Goal: Find specific page/section

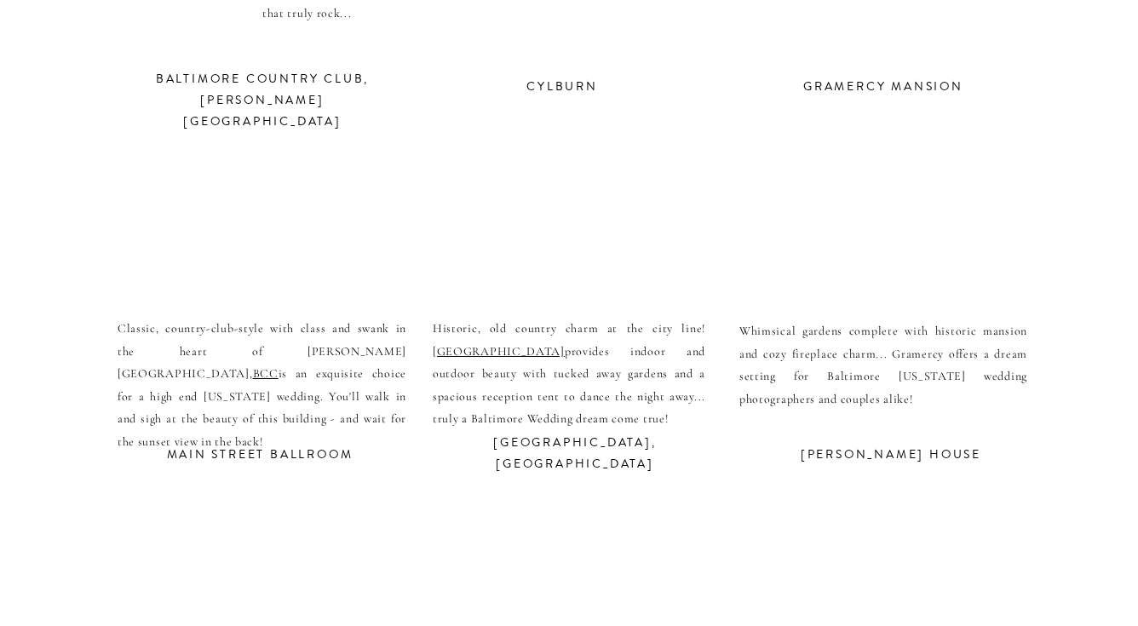
scroll to position [6109, 0]
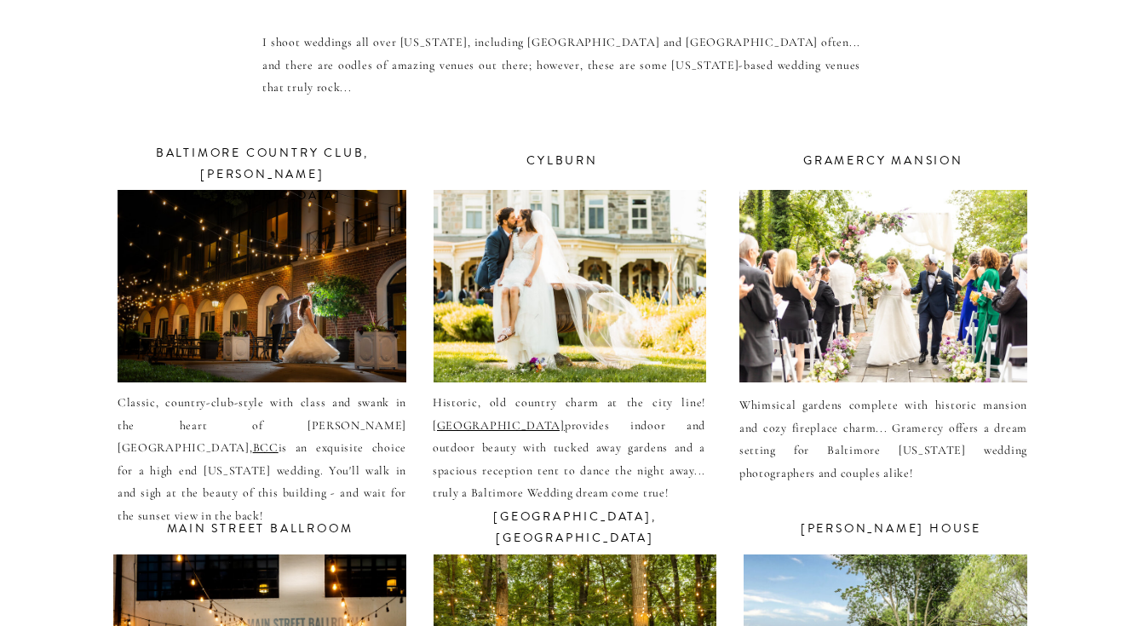
click at [283, 158] on h3 "baltimore country club, [PERSON_NAME][GEOGRAPHIC_DATA]" at bounding box center [262, 162] width 215 height 39
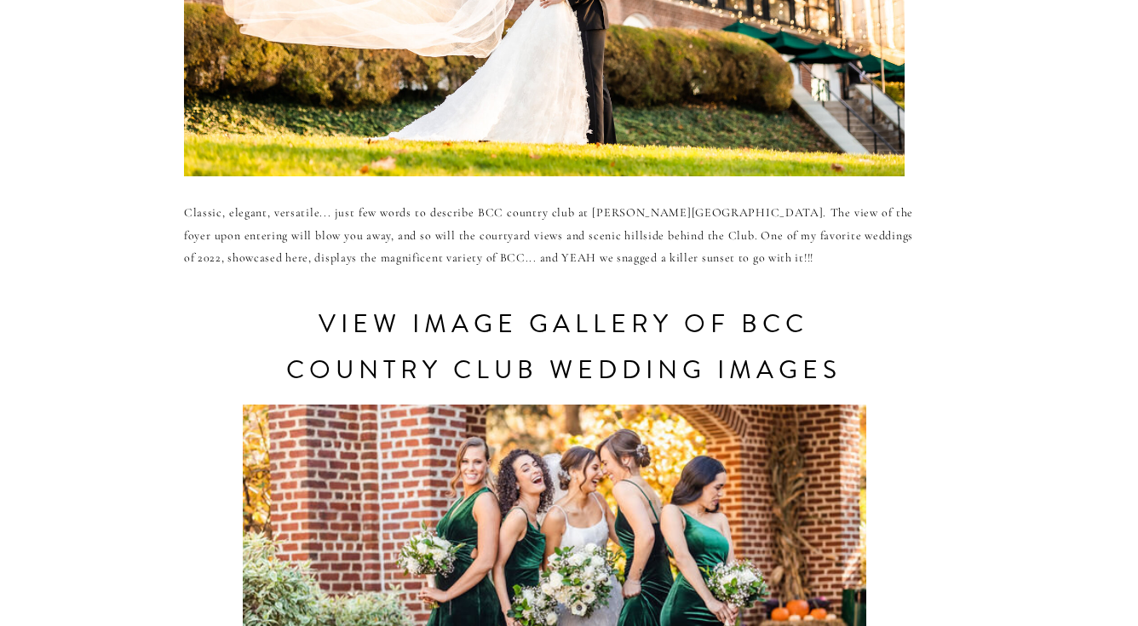
scroll to position [905, 0]
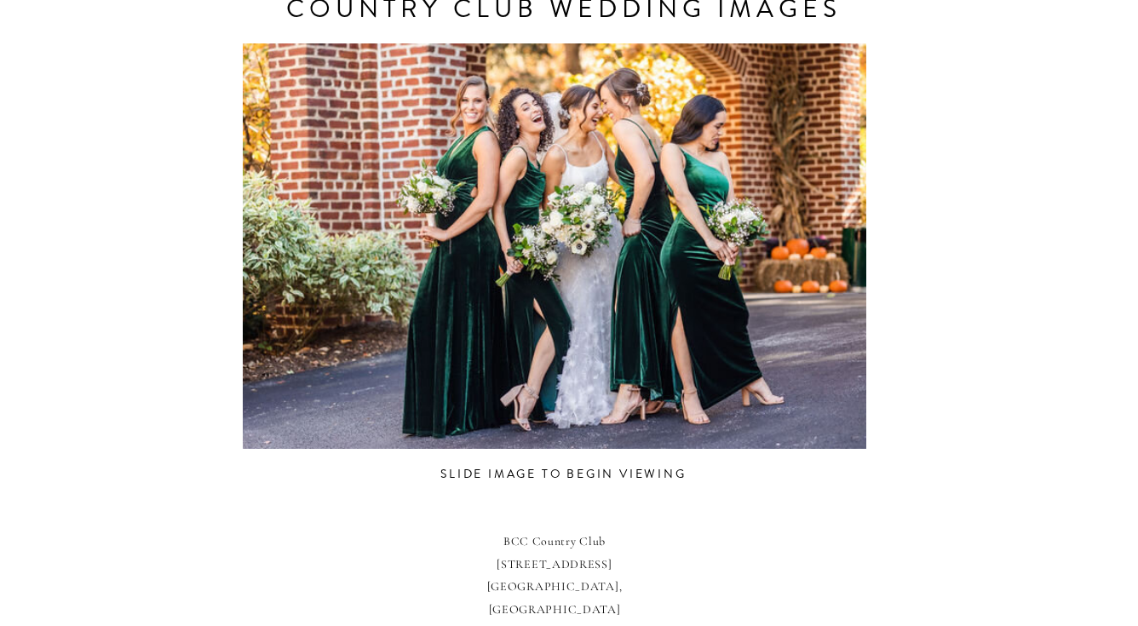
click at [852, 227] on div at bounding box center [554, 245] width 717 height 405
click at [927, 234] on div "CONTACT REVIEWS ABOUT HOME RESOURCES BLOG PRICING bcc Country Club weddings Cla…" at bounding box center [569, 159] width 1138 height 2128
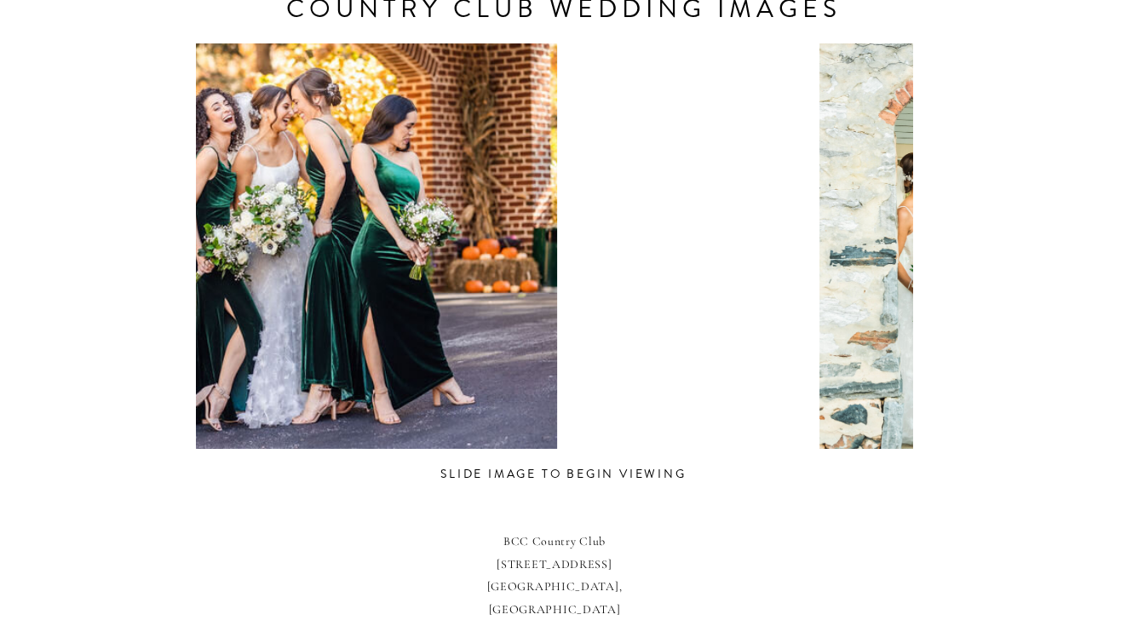
click at [370, 284] on div at bounding box center [245, 245] width 717 height 405
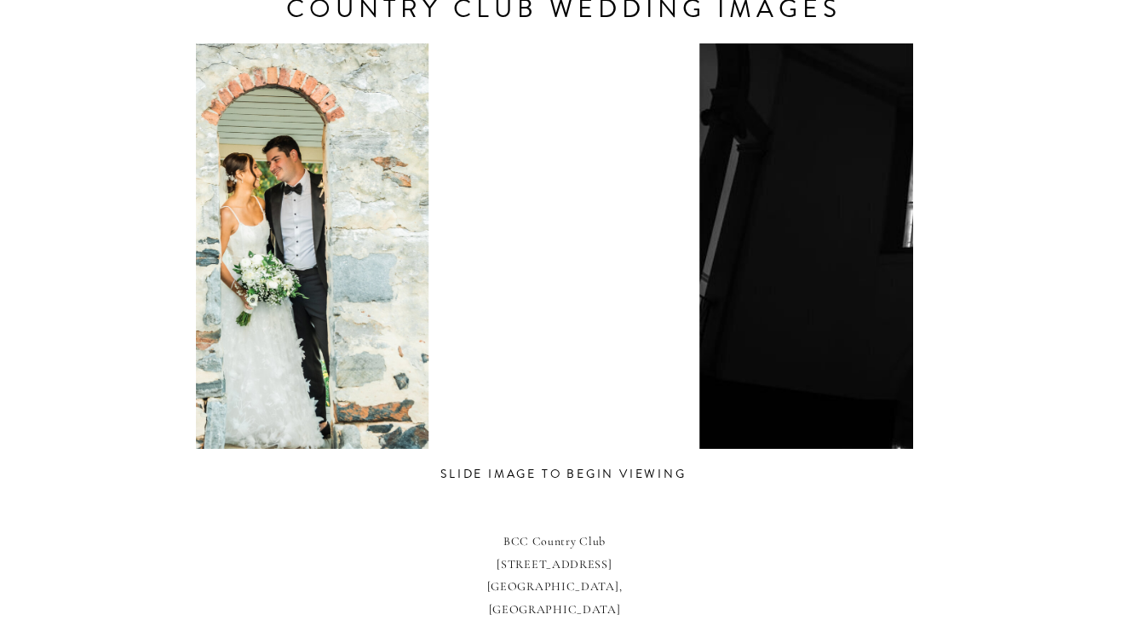
click at [66, 200] on div "CONTACT REVIEWS ABOUT HOME RESOURCES BLOG PRICING bcc Country Club weddings Cla…" at bounding box center [569, 159] width 1138 height 2128
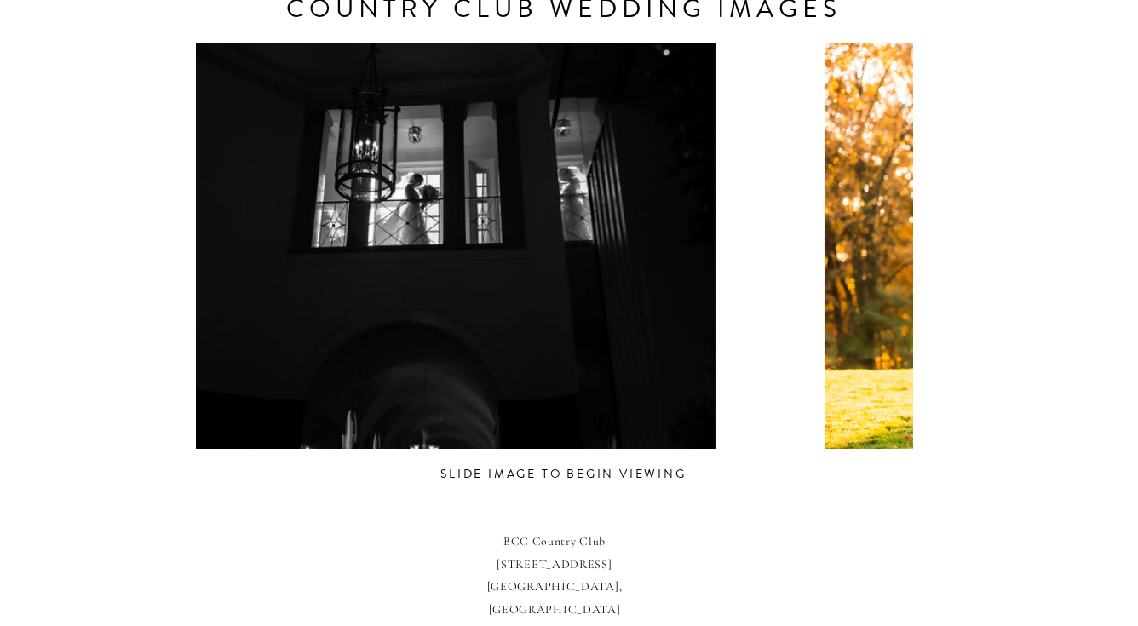
click at [169, 198] on div "CONTACT REVIEWS ABOUT HOME RESOURCES BLOG PRICING bcc Country Club weddings Cla…" at bounding box center [569, 159] width 1138 height 2128
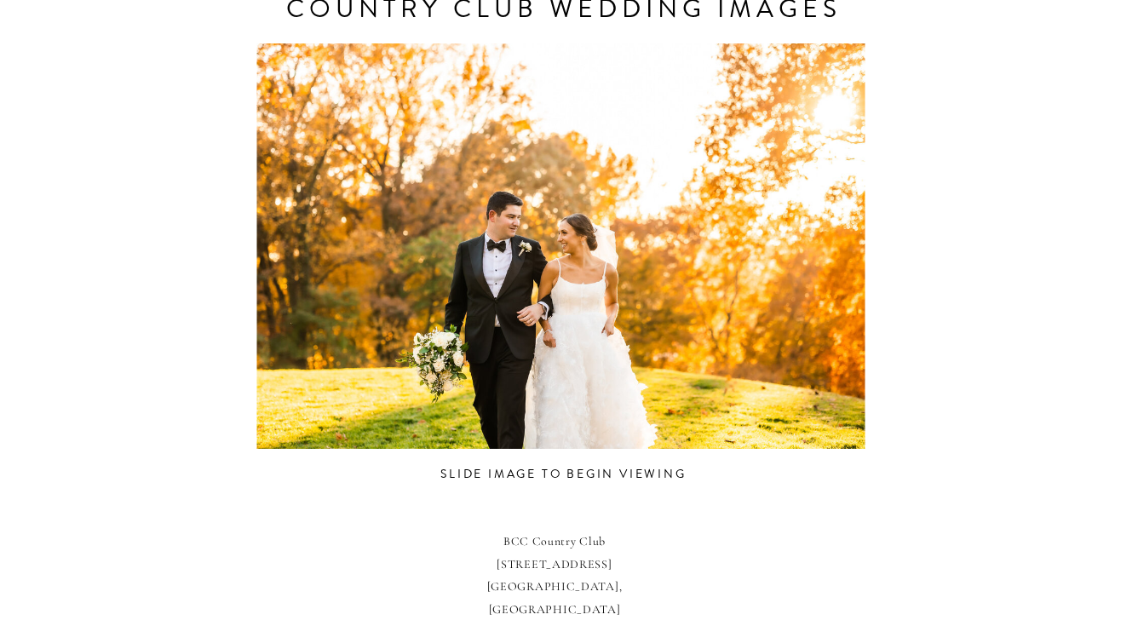
click at [130, 212] on div "CONTACT REVIEWS ABOUT HOME RESOURCES BLOG PRICING bcc Country Club weddings Cla…" at bounding box center [569, 159] width 1138 height 2128
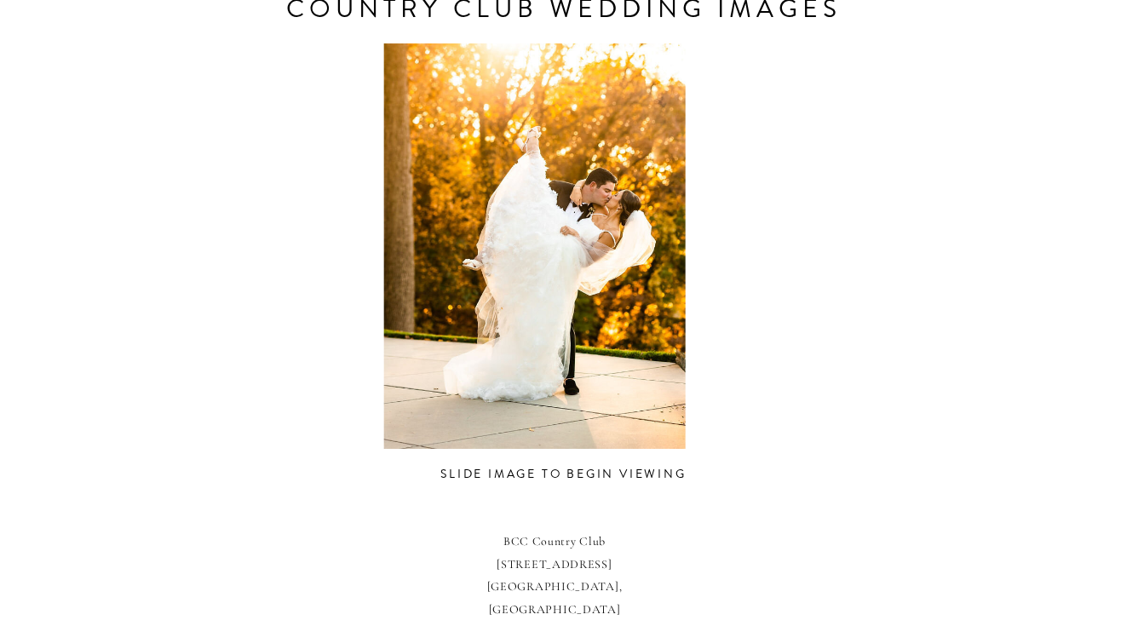
click at [59, 223] on div "CONTACT REVIEWS ABOUT HOME RESOURCES BLOG PRICING bcc Country Club weddings Cla…" at bounding box center [569, 159] width 1138 height 2128
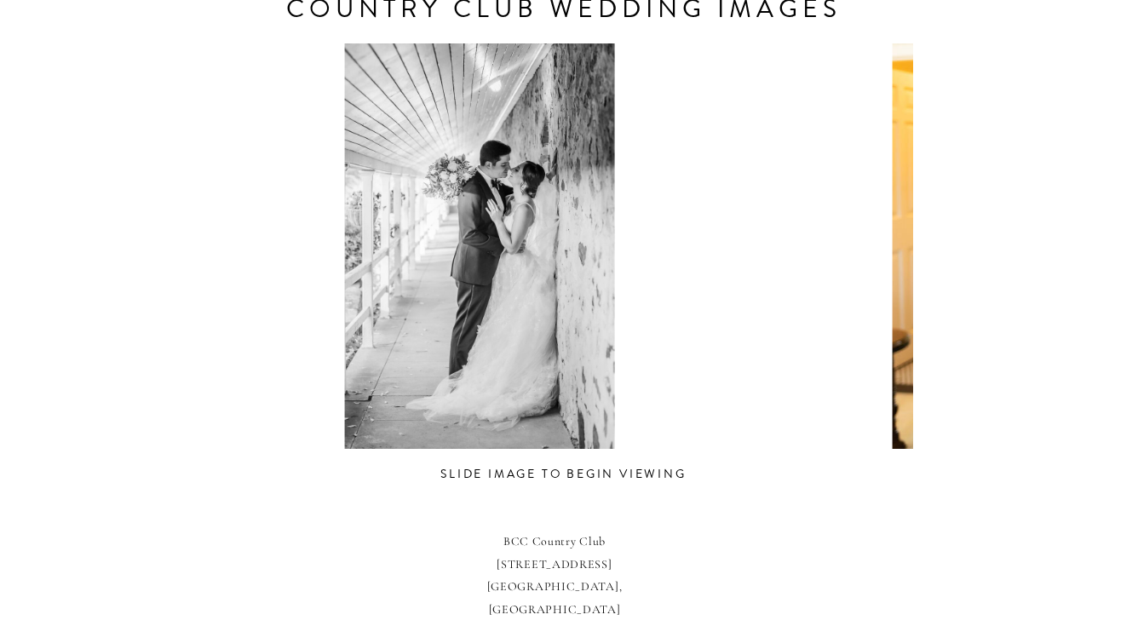
click at [144, 243] on div "CONTACT REVIEWS ABOUT HOME RESOURCES BLOG PRICING bcc Country Club weddings Cla…" at bounding box center [569, 159] width 1138 height 2128
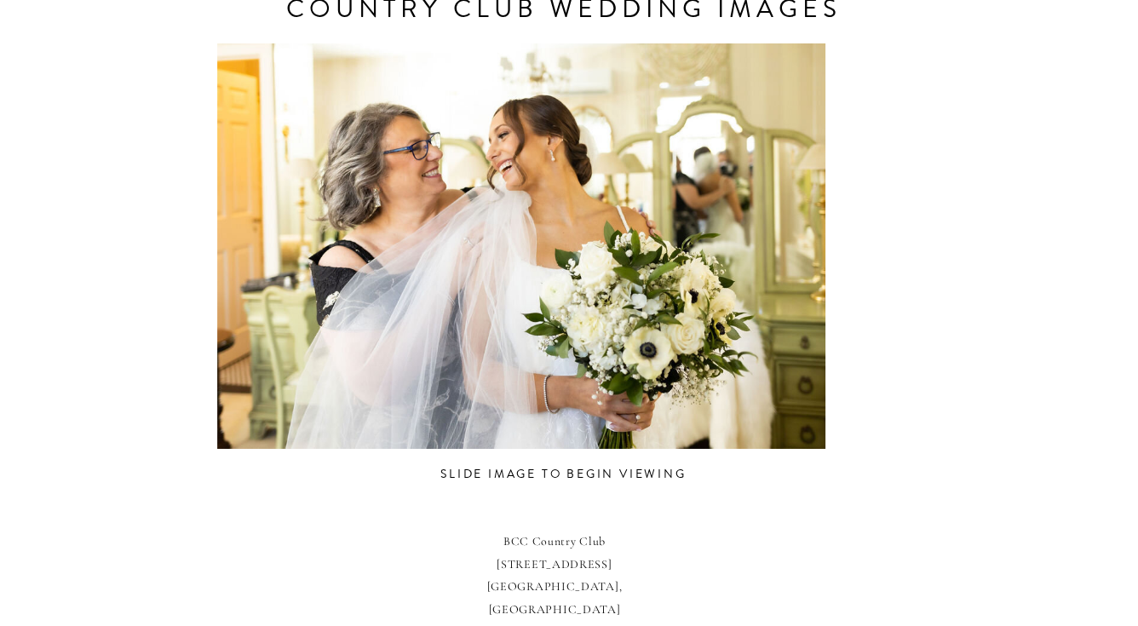
click at [77, 232] on div "CONTACT REVIEWS ABOUT HOME RESOURCES BLOG PRICING bcc Country Club weddings Cla…" at bounding box center [569, 159] width 1138 height 2128
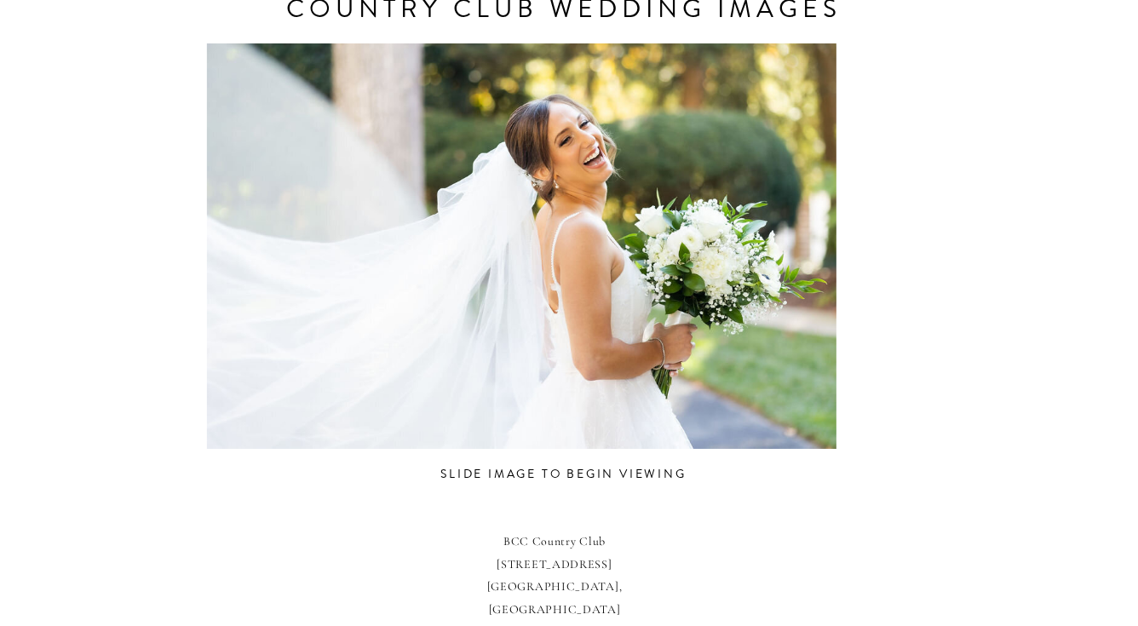
click at [28, 217] on div "CONTACT REVIEWS ABOUT HOME RESOURCES BLOG PRICING bcc Country Club weddings Cla…" at bounding box center [569, 159] width 1138 height 2128
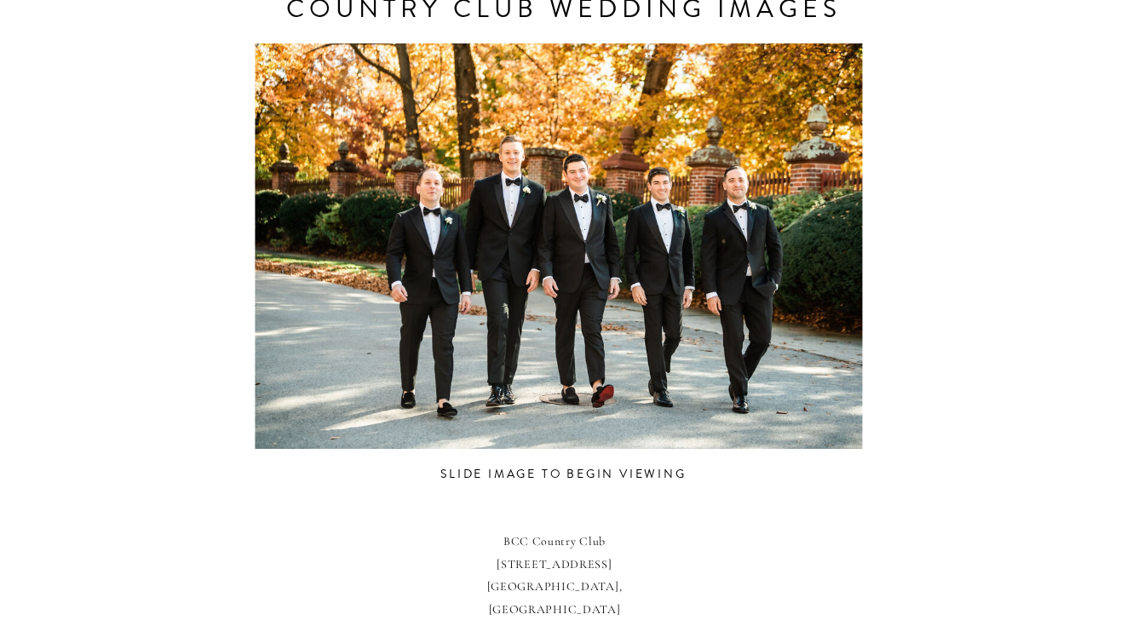
click at [75, 216] on div "CONTACT REVIEWS ABOUT HOME RESOURCES BLOG PRICING bcc Country Club weddings Cla…" at bounding box center [569, 159] width 1138 height 2128
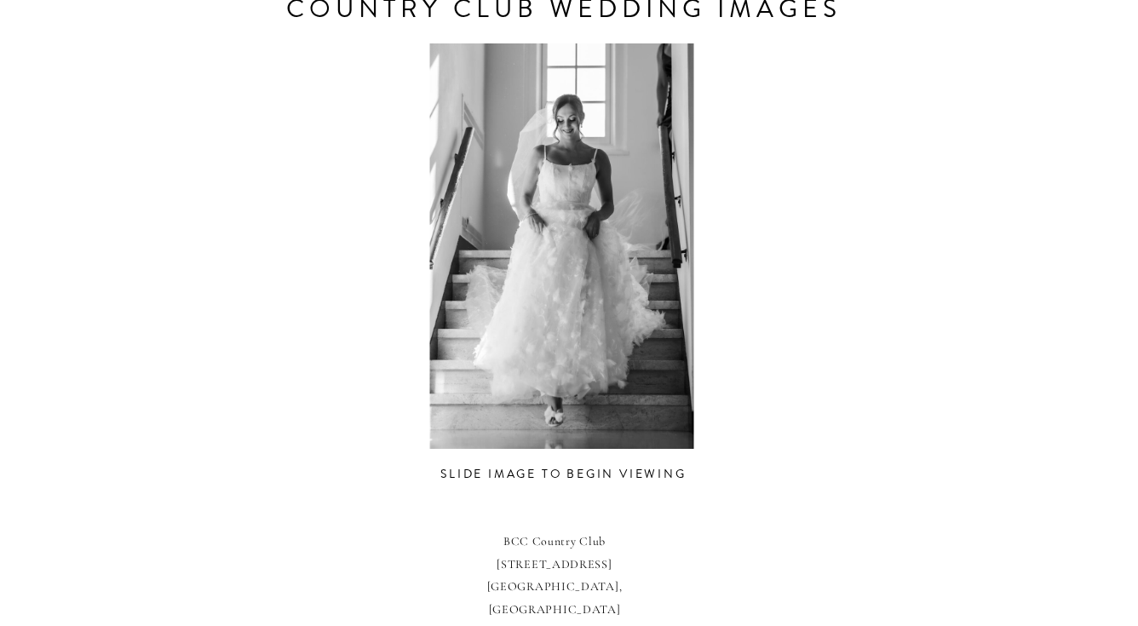
click at [107, 220] on div "CONTACT REVIEWS ABOUT HOME RESOURCES BLOG PRICING bcc Country Club weddings Cla…" at bounding box center [569, 159] width 1138 height 2128
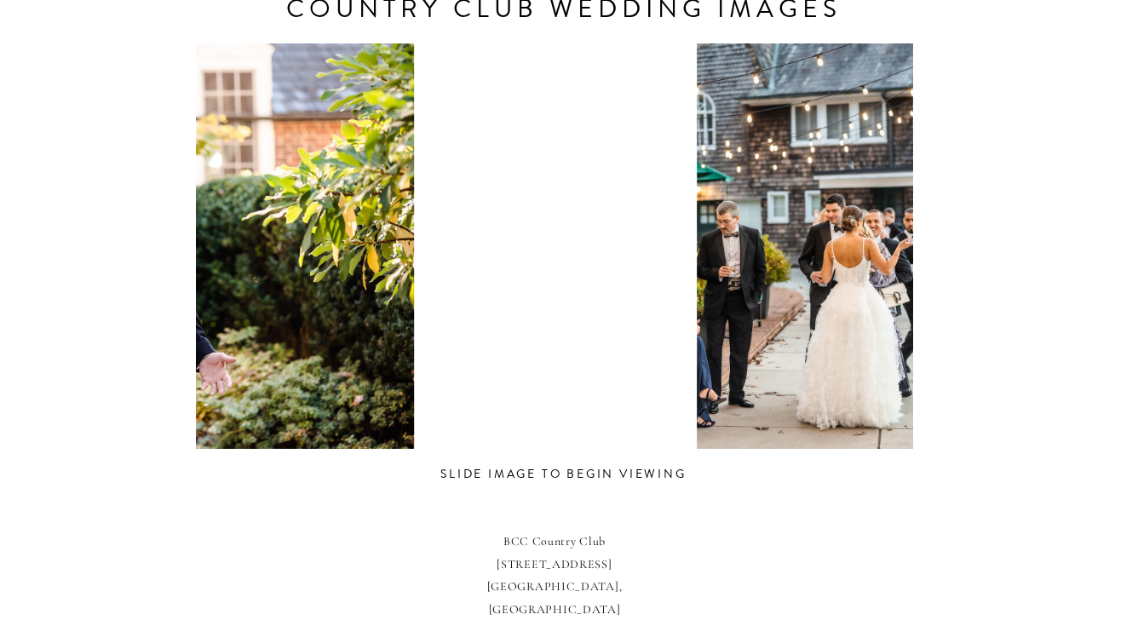
click at [28, 215] on div "CONTACT REVIEWS ABOUT HOME RESOURCES BLOG PRICING bcc Country Club weddings Cla…" at bounding box center [569, 159] width 1138 height 2128
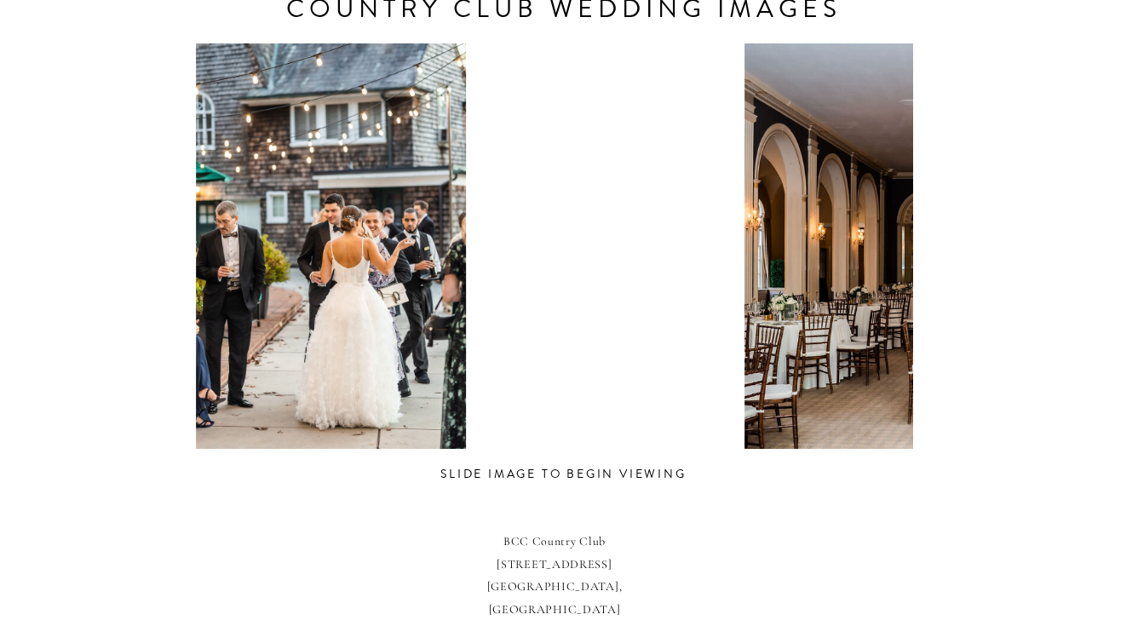
click at [155, 211] on div "CONTACT REVIEWS ABOUT HOME RESOURCES BLOG PRICING bcc Country Club weddings Cla…" at bounding box center [569, 159] width 1138 height 2128
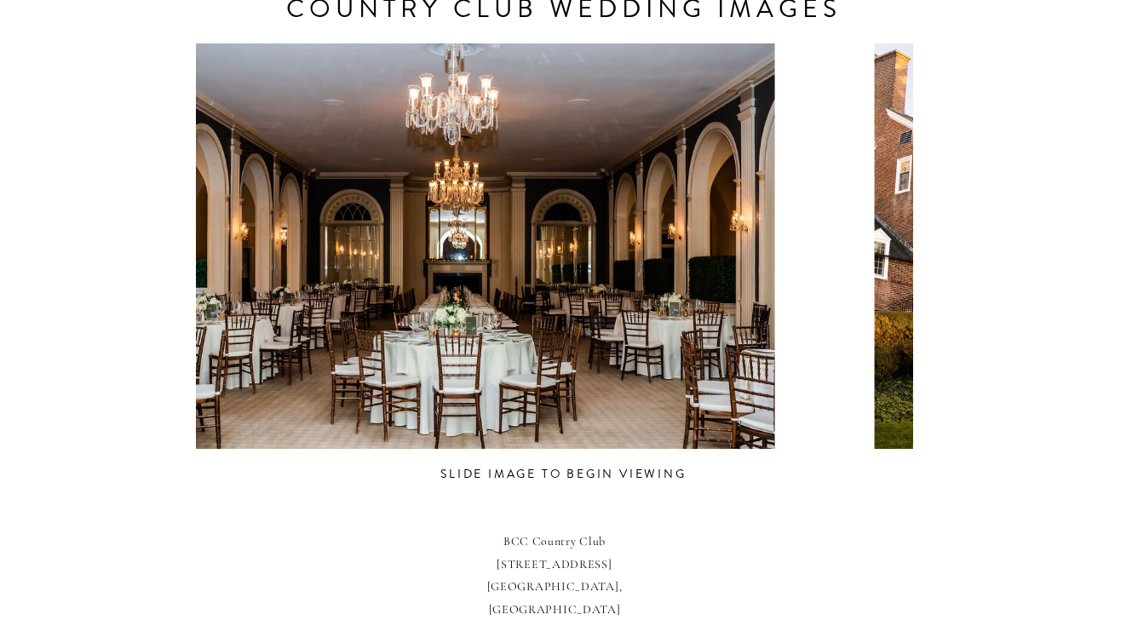
click at [250, 219] on div at bounding box center [470, 245] width 717 height 405
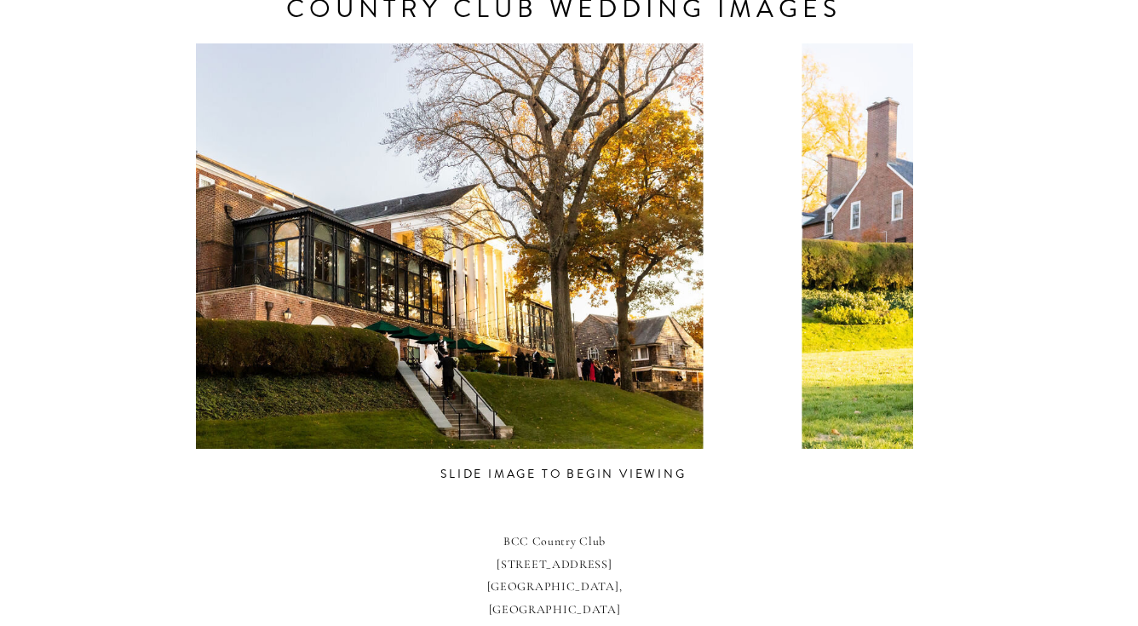
click at [263, 213] on div at bounding box center [388, 245] width 717 height 405
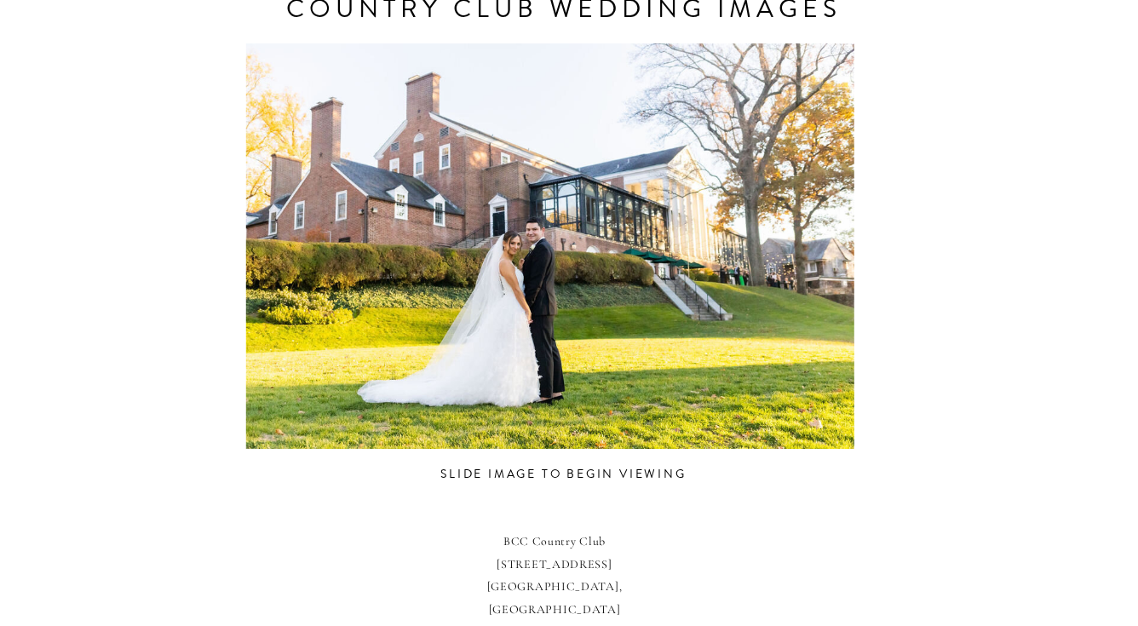
click at [156, 196] on div "CONTACT REVIEWS ABOUT HOME RESOURCES BLOG PRICING bcc Country Club weddings Cla…" at bounding box center [569, 159] width 1138 height 2128
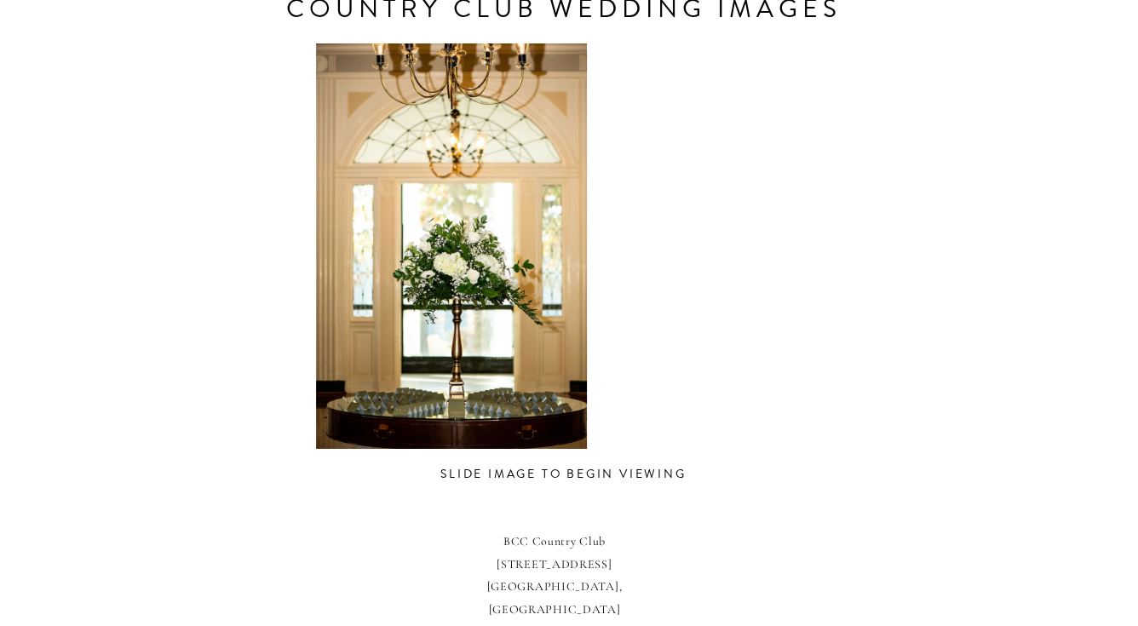
click at [183, 229] on div "CONTACT REVIEWS ABOUT HOME RESOURCES BLOG PRICING bcc Country Club weddings Cla…" at bounding box center [569, 159] width 1138 height 2128
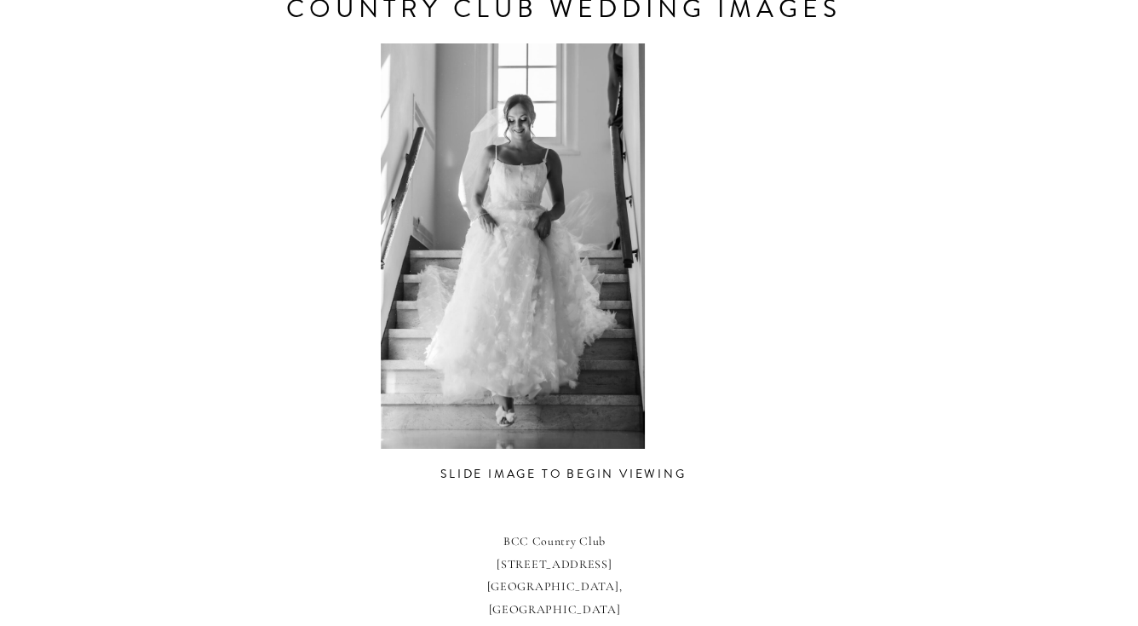
click at [262, 236] on div at bounding box center [512, 245] width 717 height 405
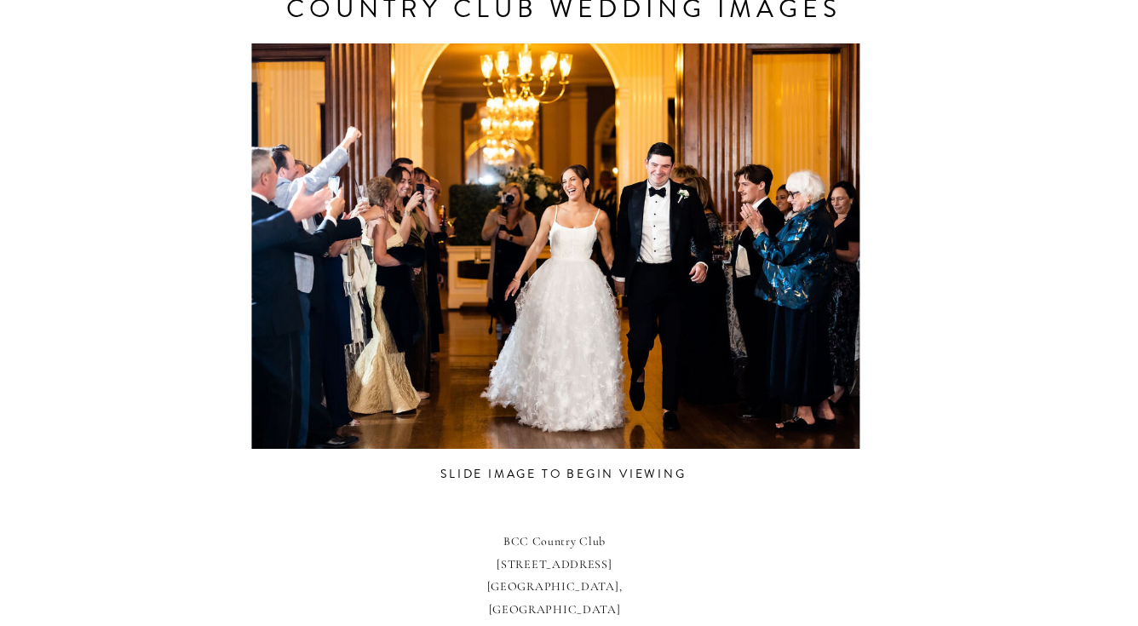
click at [181, 230] on div "CONTACT REVIEWS ABOUT HOME RESOURCES BLOG PRICING bcc Country Club weddings Cla…" at bounding box center [569, 159] width 1138 height 2128
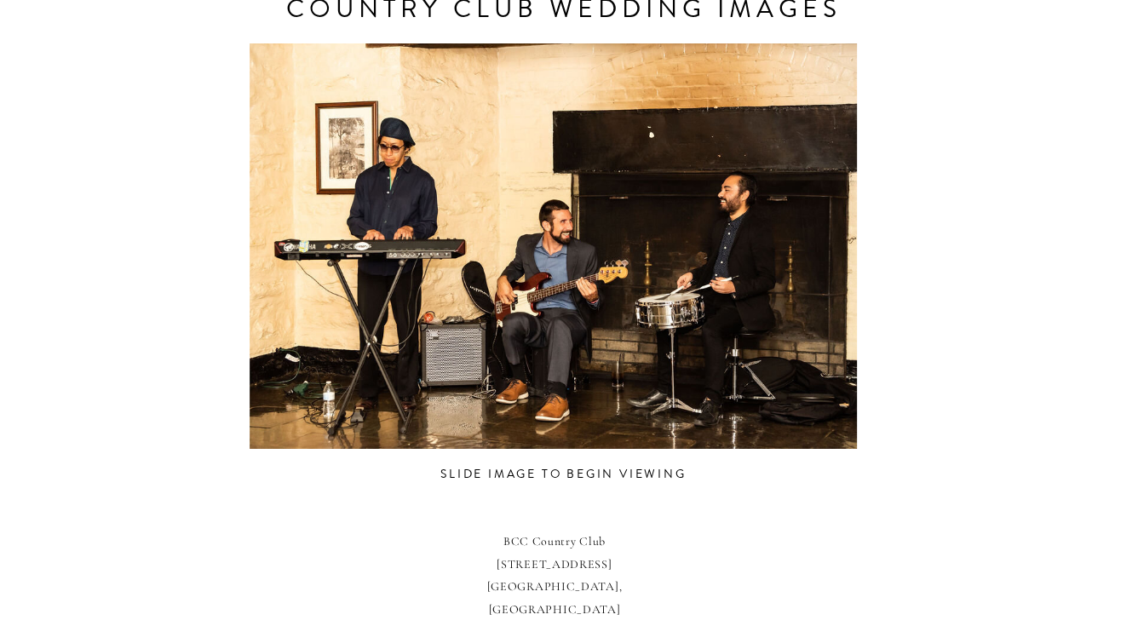
click at [153, 229] on div "CONTACT REVIEWS ABOUT HOME RESOURCES BLOG PRICING bcc Country Club weddings Cla…" at bounding box center [569, 159] width 1138 height 2128
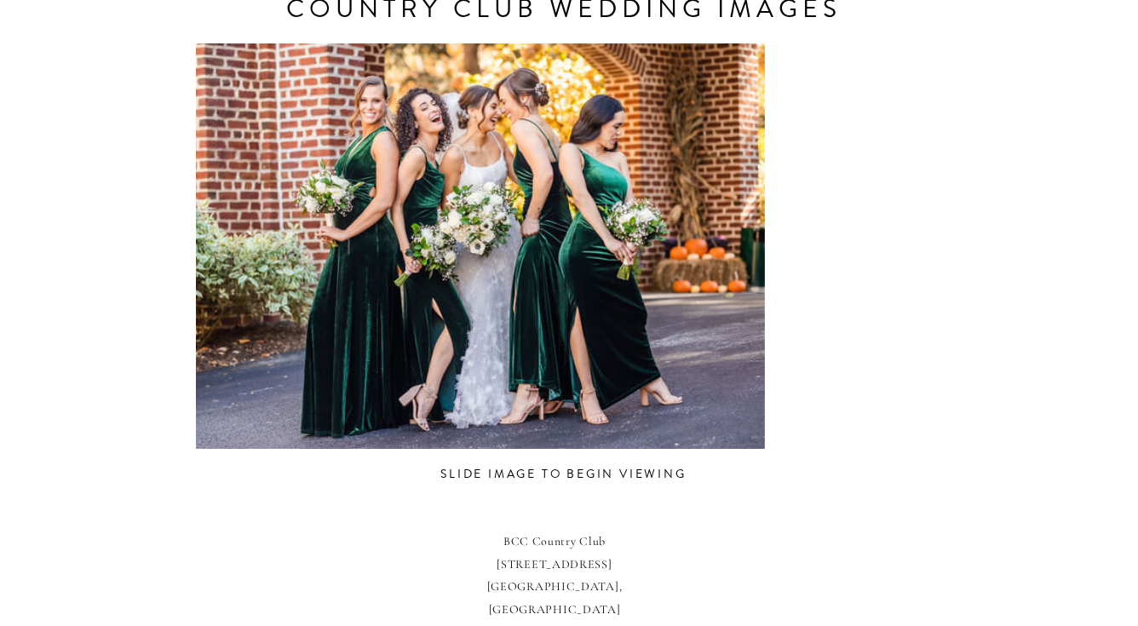
click at [265, 188] on div at bounding box center [453, 245] width 717 height 405
